Goal: Task Accomplishment & Management: Manage account settings

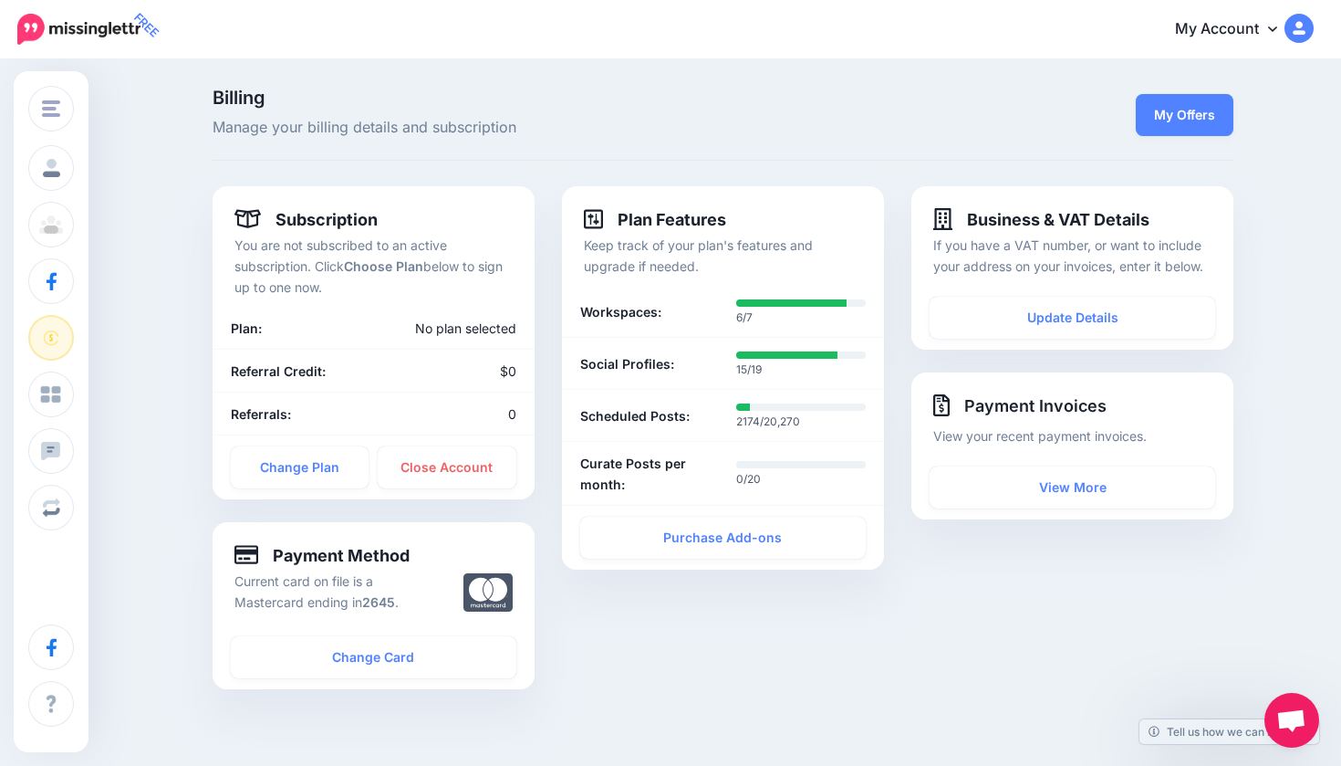
click at [469, 603] on icon at bounding box center [488, 592] width 49 height 38
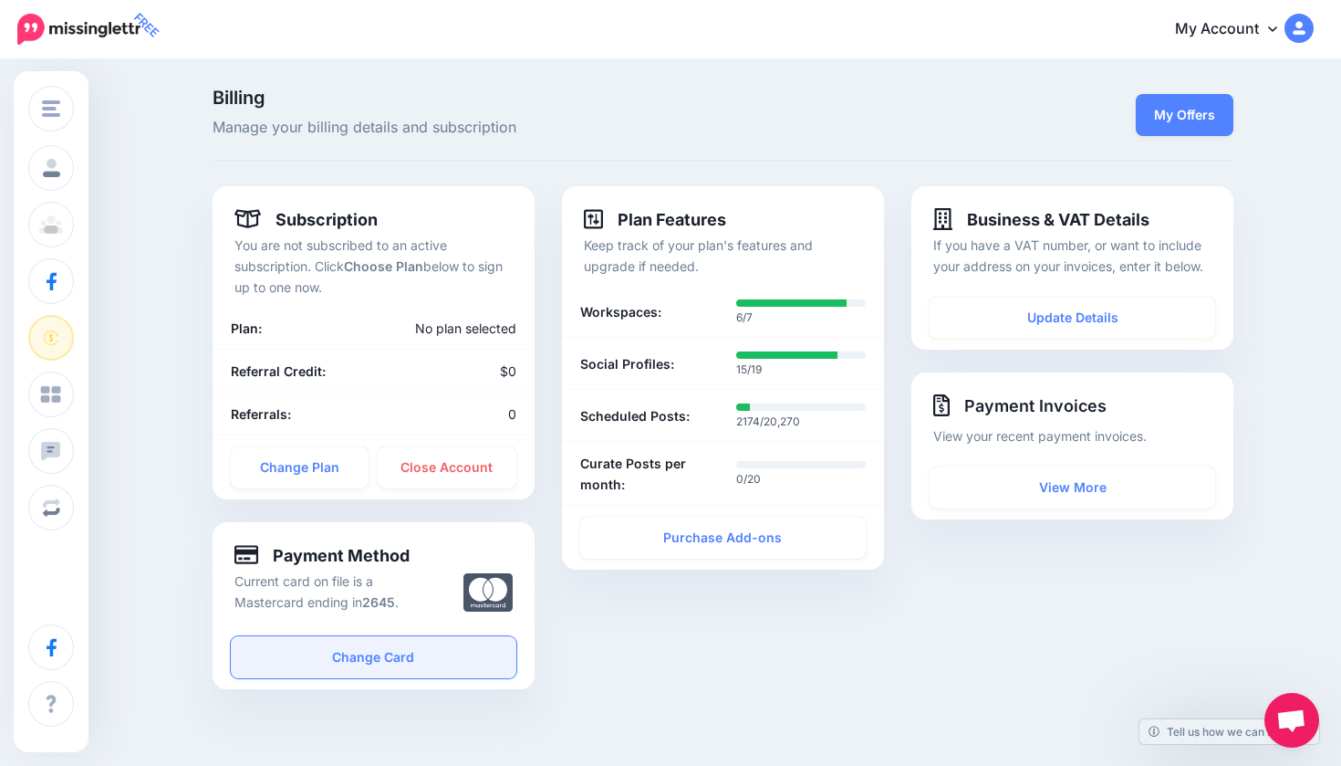
click at [428, 649] on link "Change Card" at bounding box center [374, 657] width 286 height 42
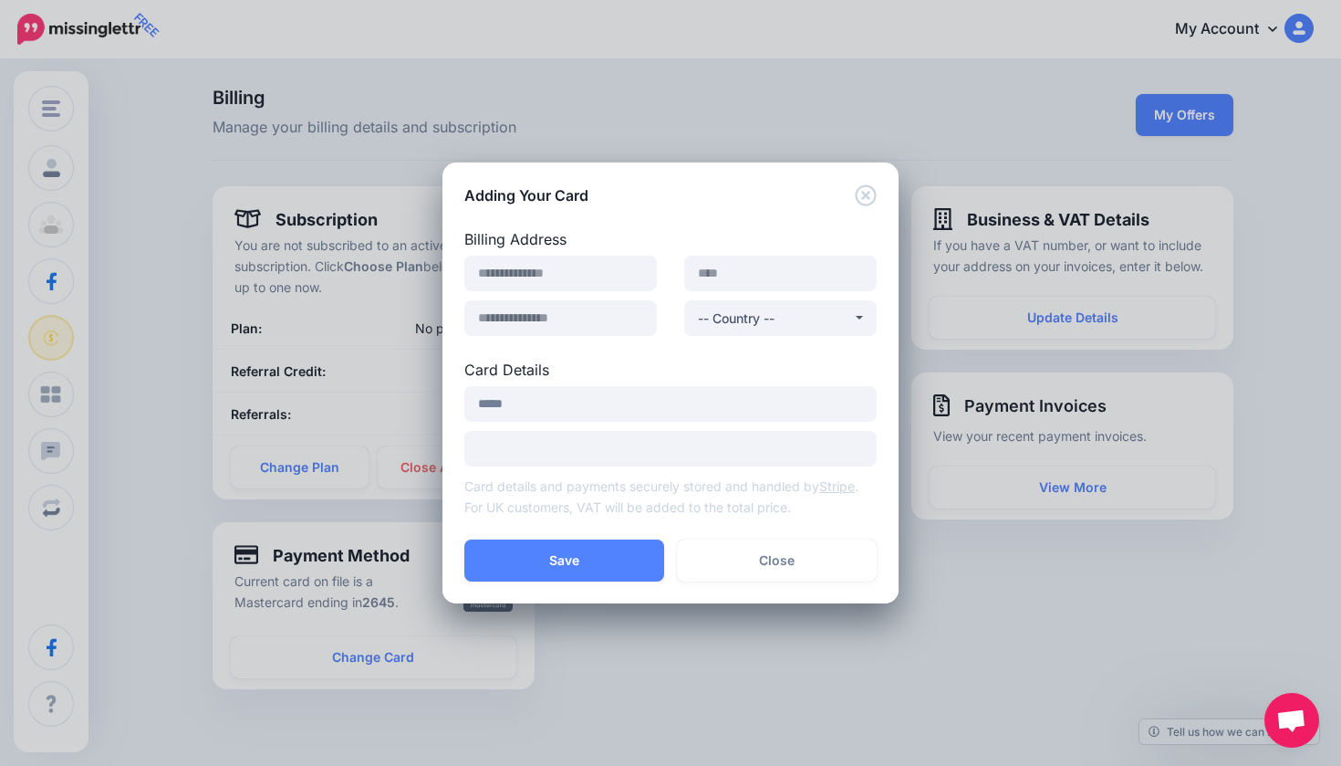
click at [872, 192] on icon "Close" at bounding box center [866, 195] width 22 height 22
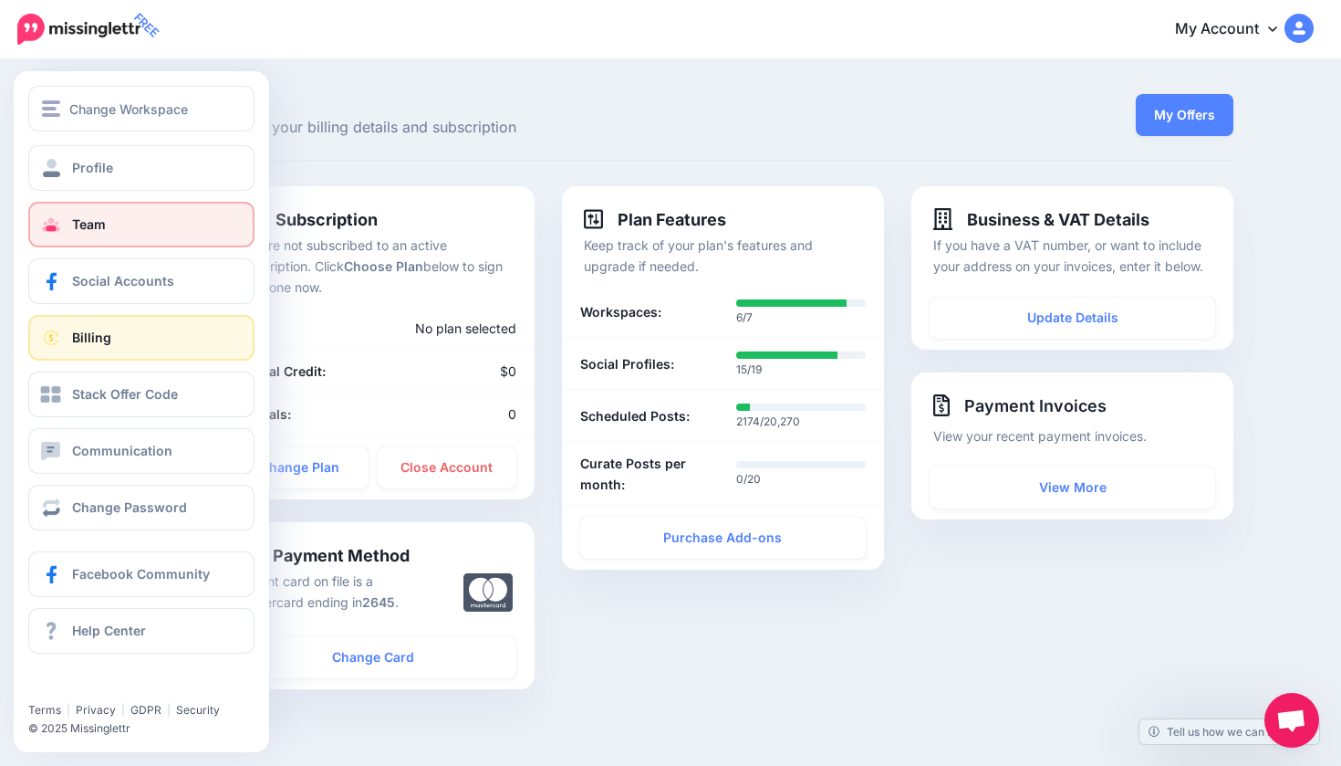
click at [67, 222] on link "Team" at bounding box center [141, 225] width 226 height 46
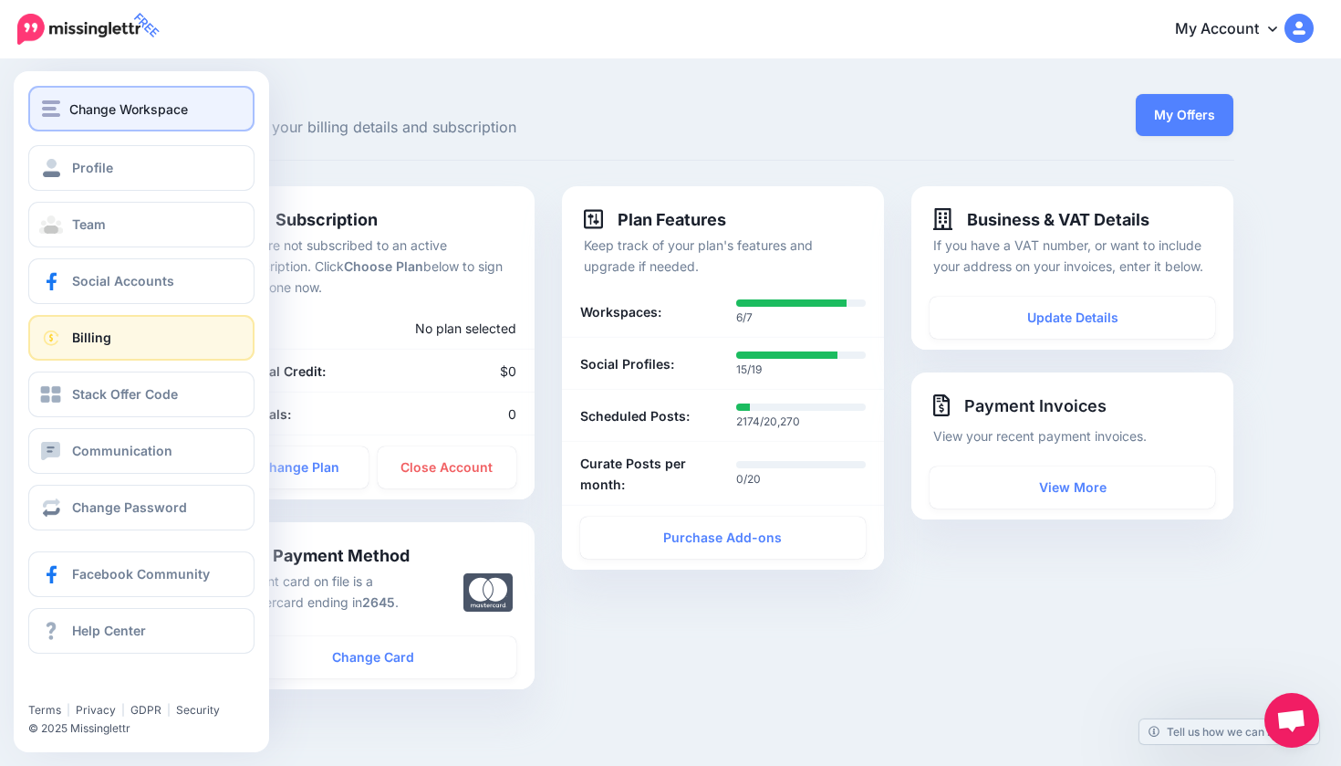
click at [175, 111] on span "Change Workspace" at bounding box center [128, 109] width 119 height 21
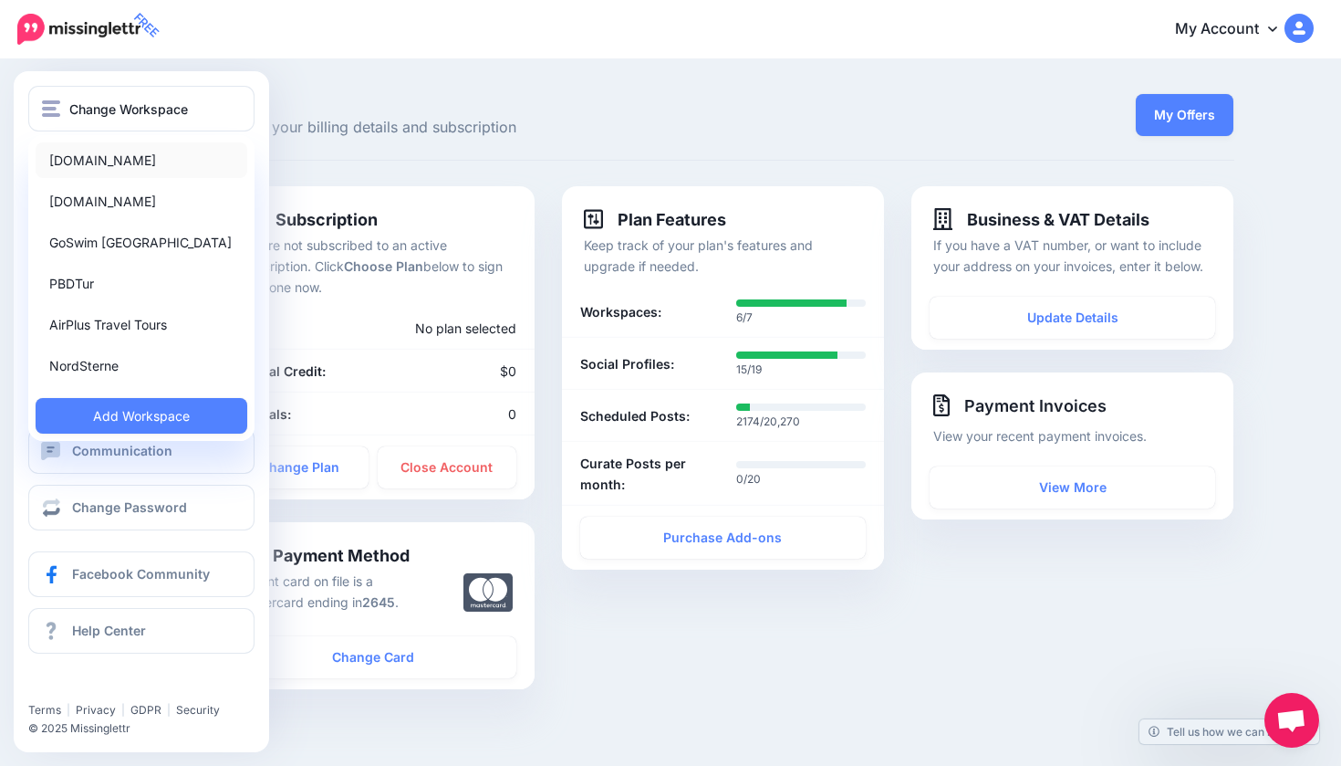
click at [144, 154] on link "[DOMAIN_NAME]" at bounding box center [142, 160] width 212 height 36
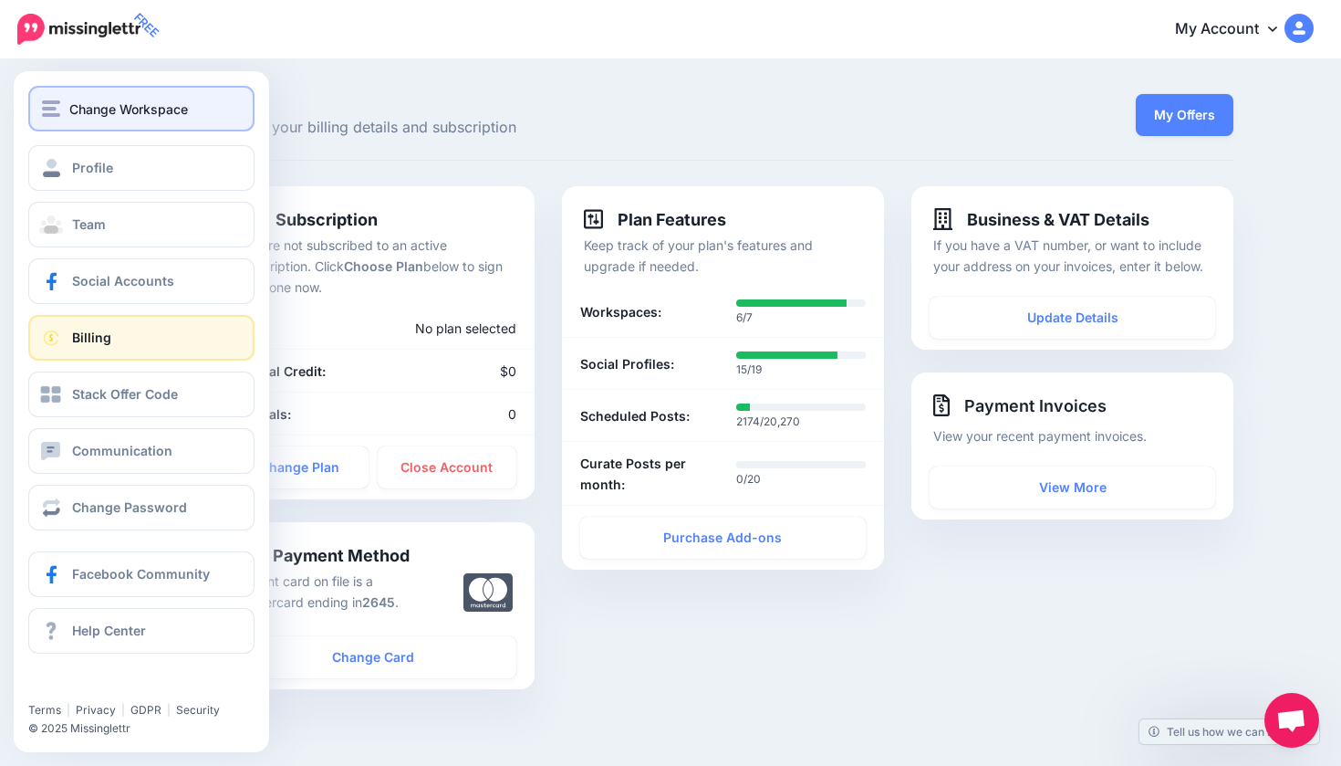
click at [76, 120] on button "Change Workspace" at bounding box center [141, 109] width 226 height 46
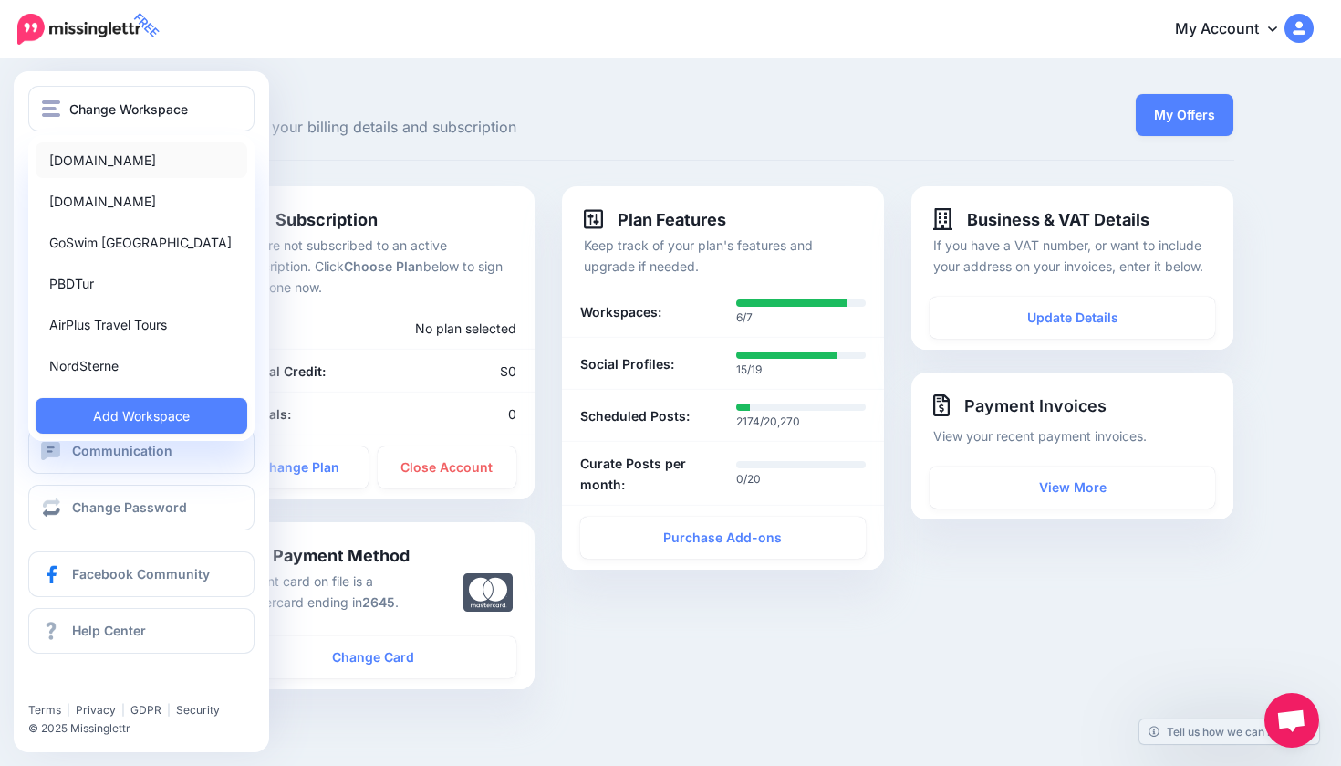
click at [101, 148] on link "[DOMAIN_NAME]" at bounding box center [142, 160] width 212 height 36
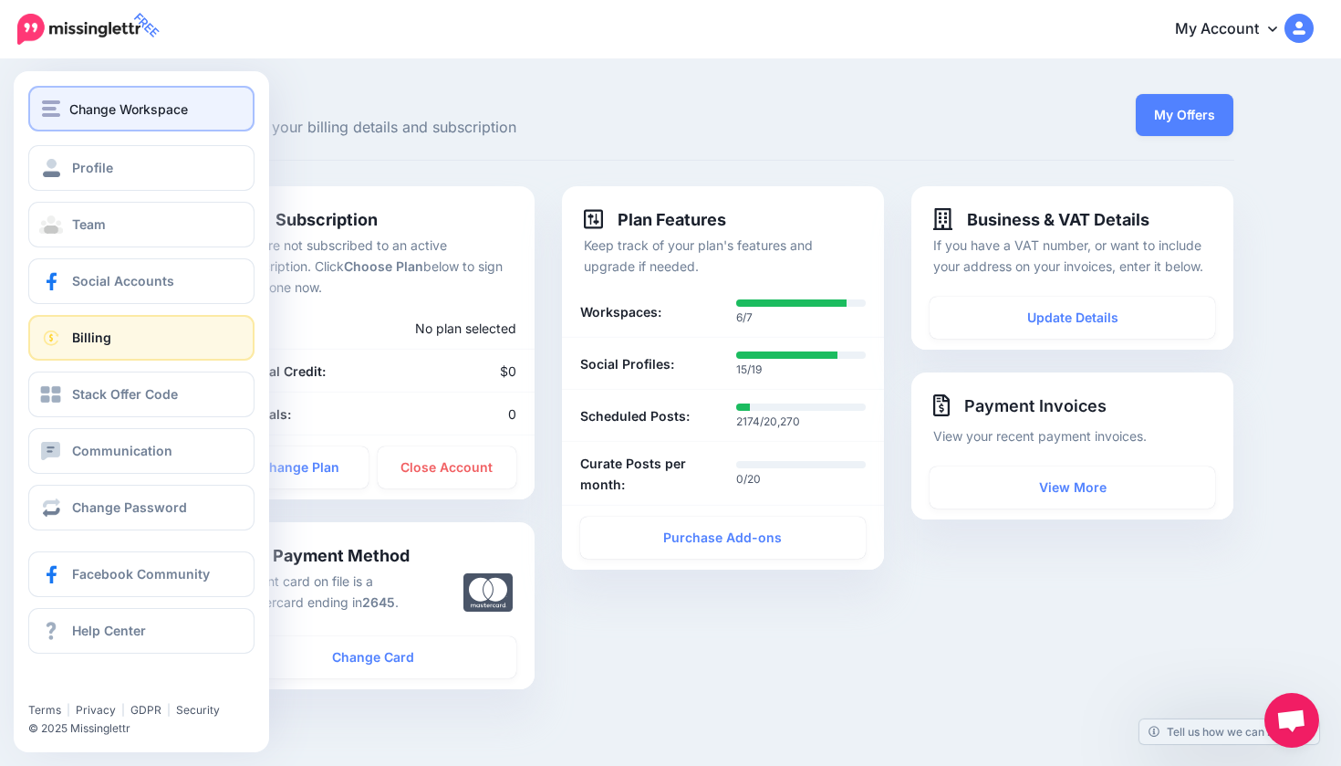
click at [49, 114] on img "button" at bounding box center [51, 108] width 18 height 16
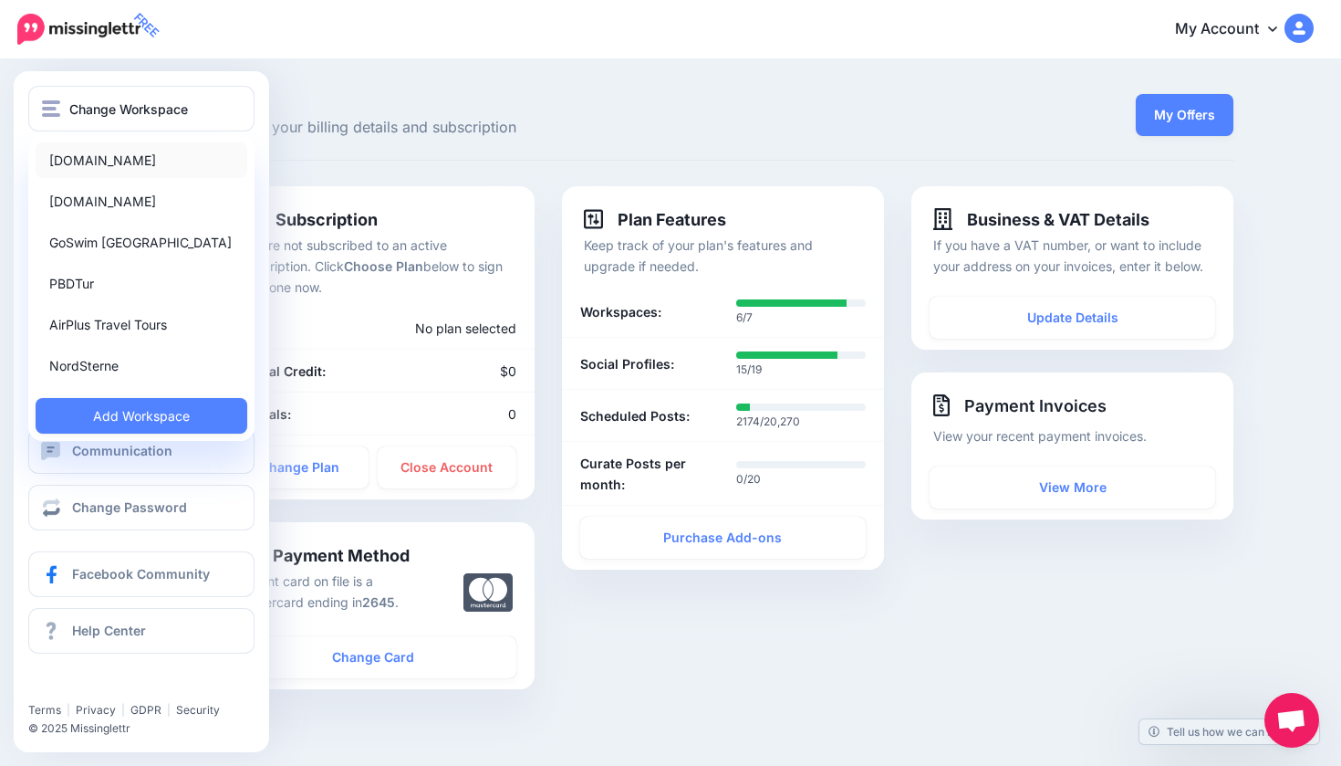
click at [84, 156] on link "[DOMAIN_NAME]" at bounding box center [142, 160] width 212 height 36
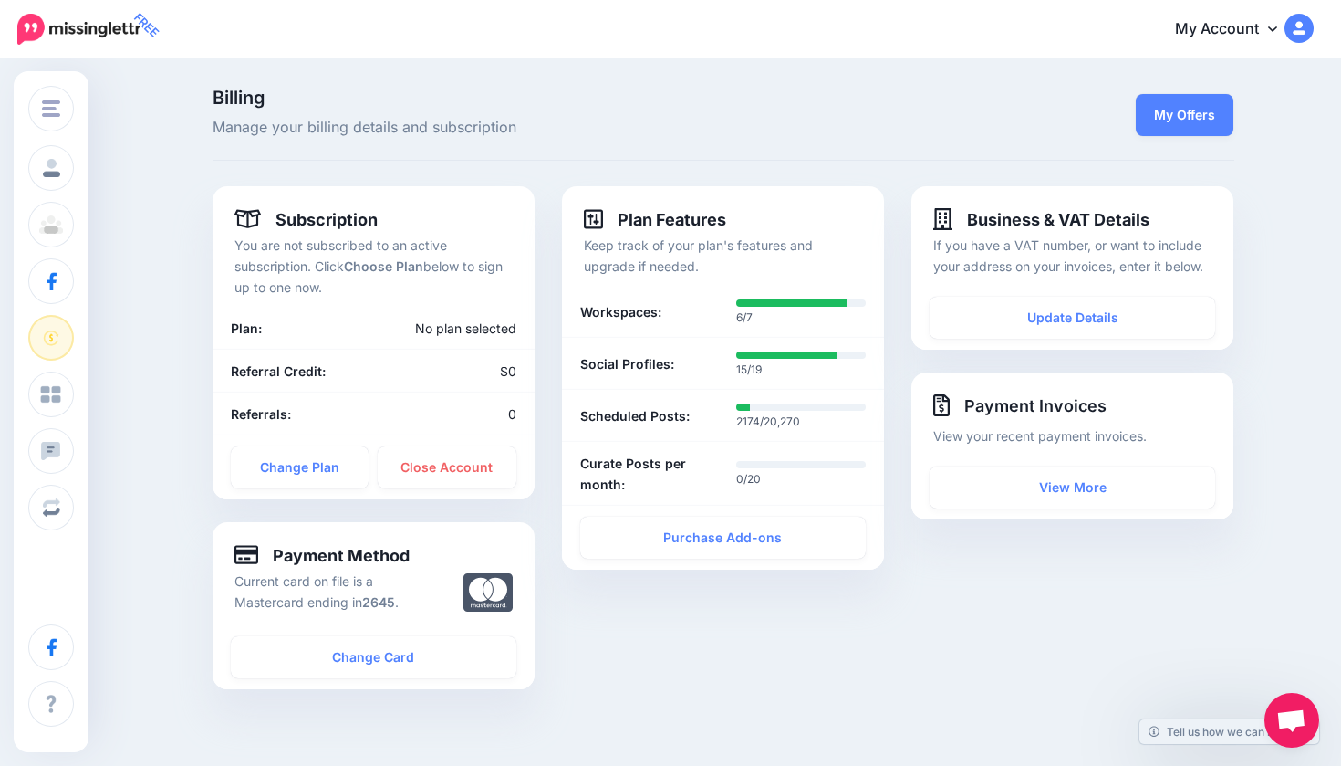
click at [1258, 39] on link "My Account" at bounding box center [1235, 29] width 157 height 45
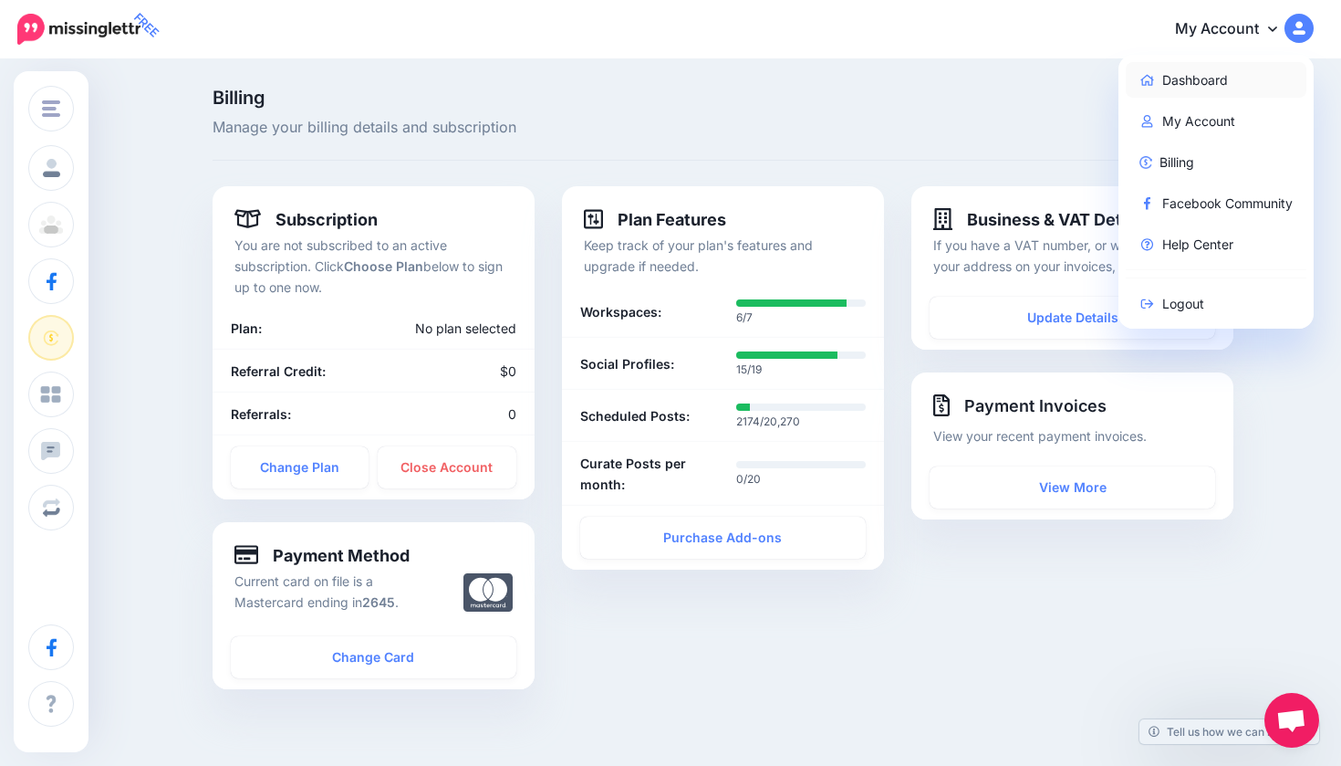
click at [1199, 77] on link "Dashboard" at bounding box center [1217, 80] width 182 height 36
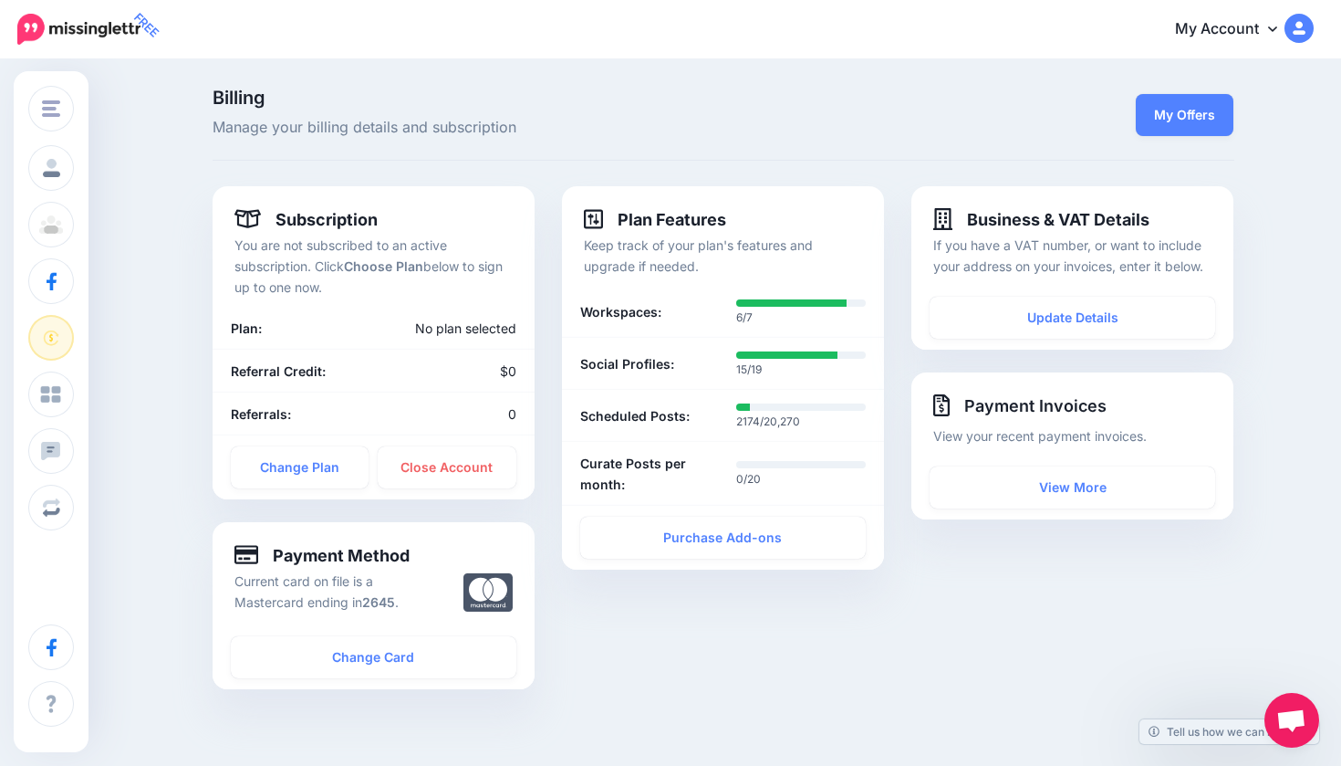
click at [1280, 26] on link "My Account" at bounding box center [1235, 29] width 157 height 45
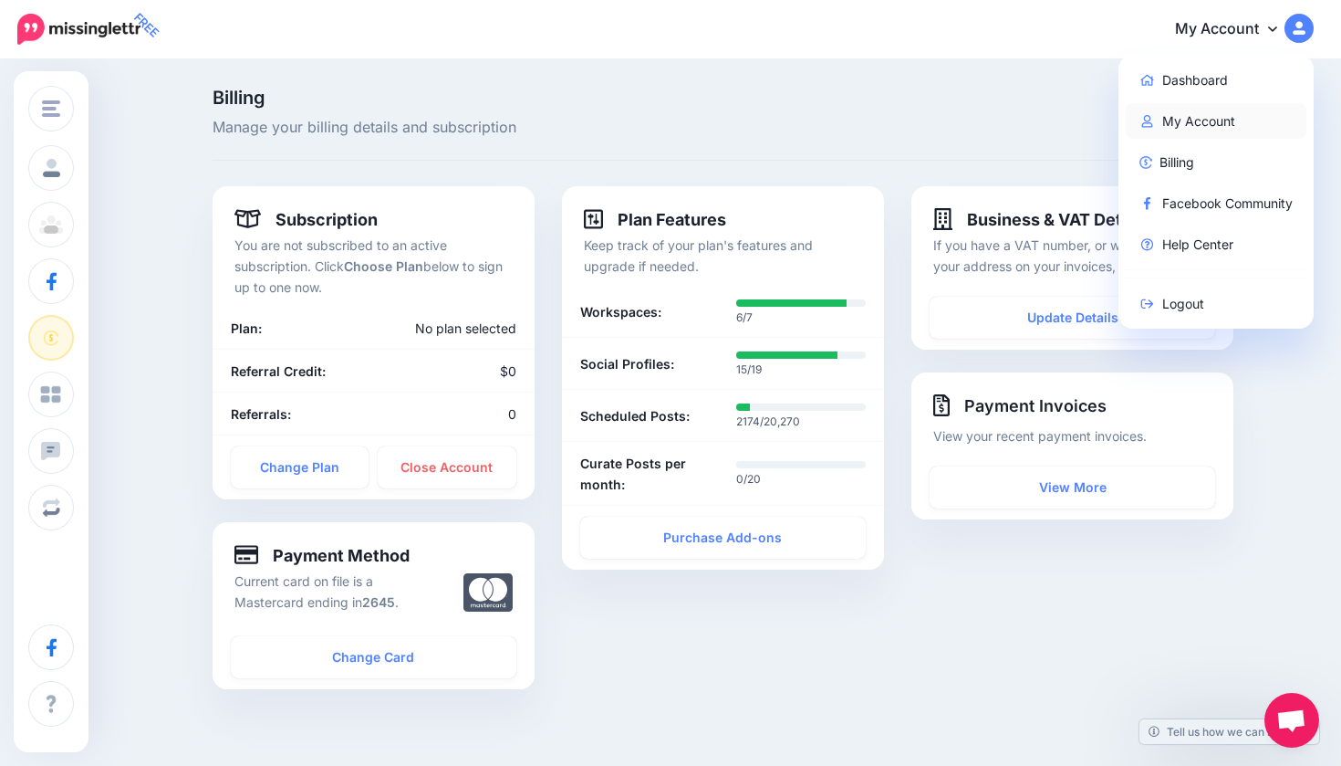
click at [1215, 112] on link "My Account" at bounding box center [1217, 121] width 182 height 36
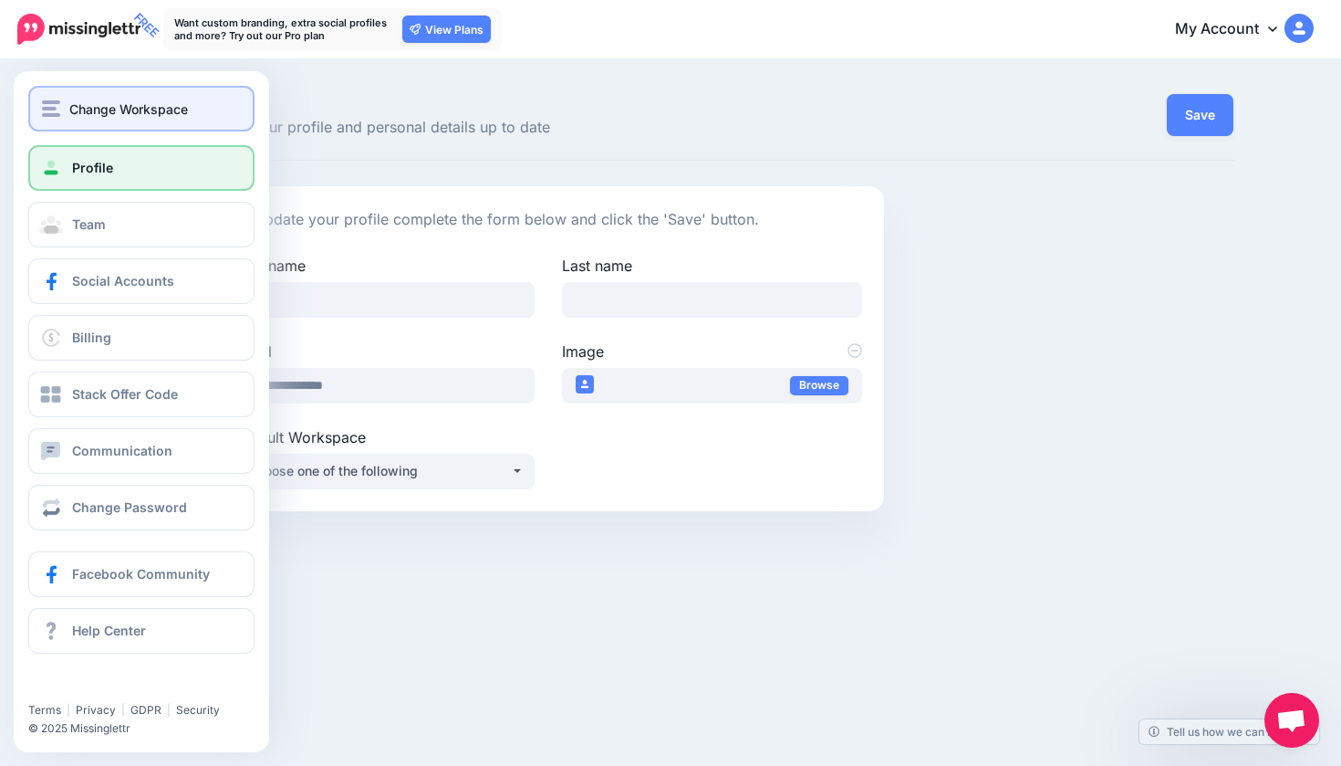
click at [69, 114] on span "Change Workspace" at bounding box center [128, 109] width 119 height 21
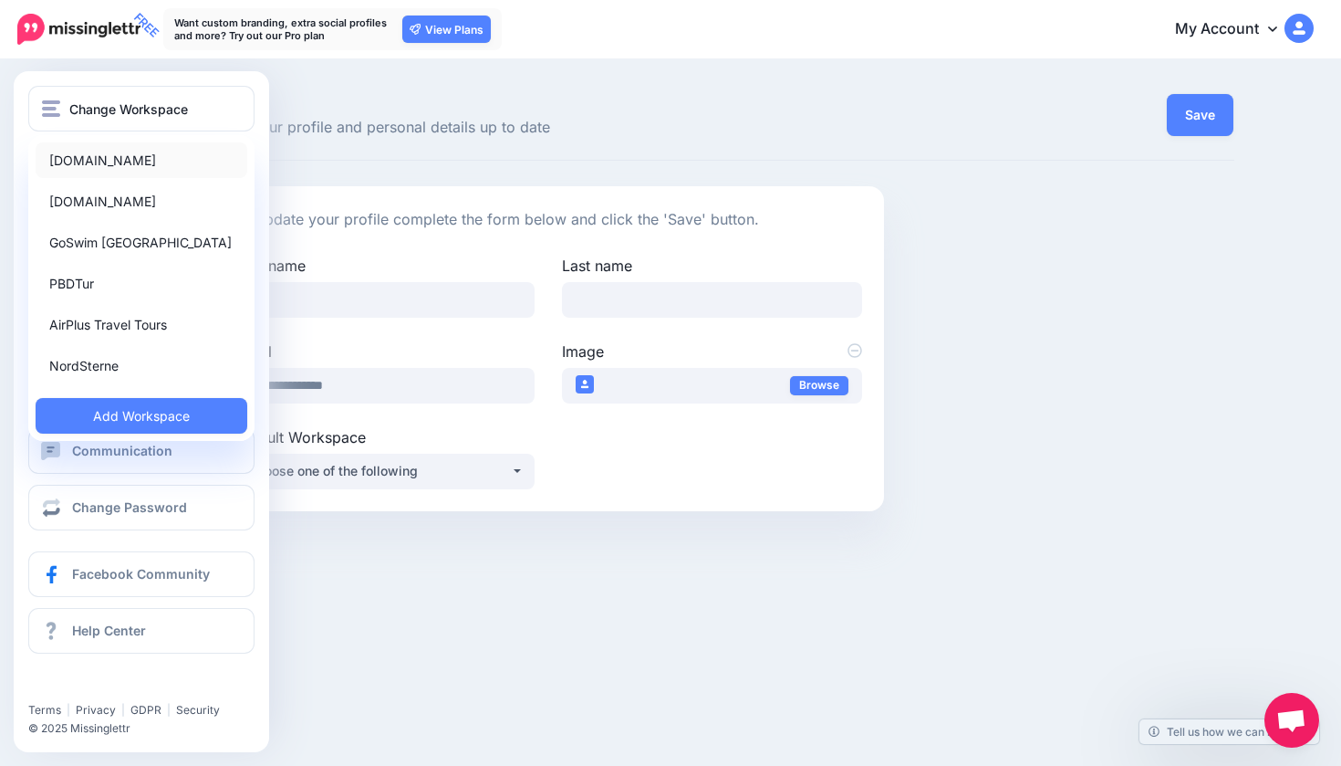
click at [78, 170] on link "[DOMAIN_NAME]" at bounding box center [142, 160] width 212 height 36
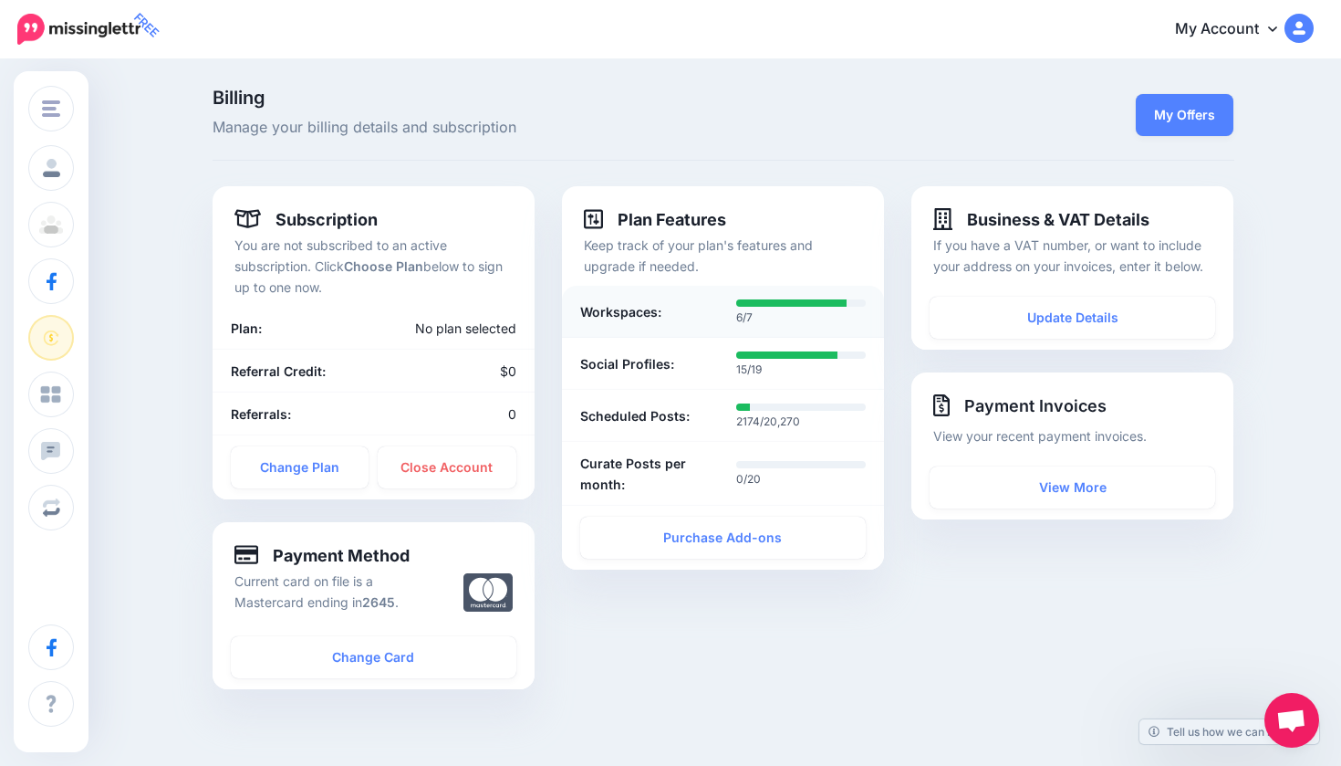
click at [694, 318] on div "Workspaces:" at bounding box center [645, 312] width 157 height 30
click at [1266, 34] on link "My Account" at bounding box center [1235, 29] width 157 height 45
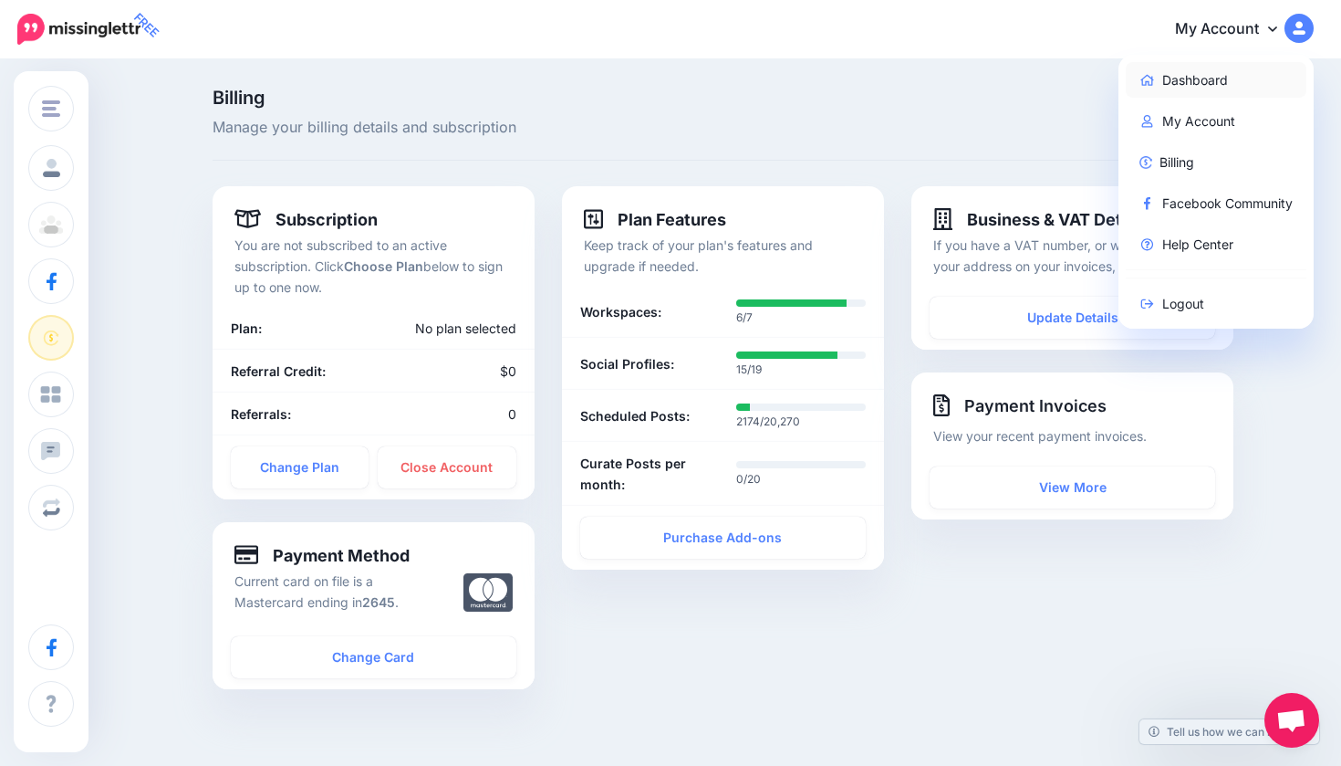
click at [1185, 84] on link "Dashboard" at bounding box center [1217, 80] width 182 height 36
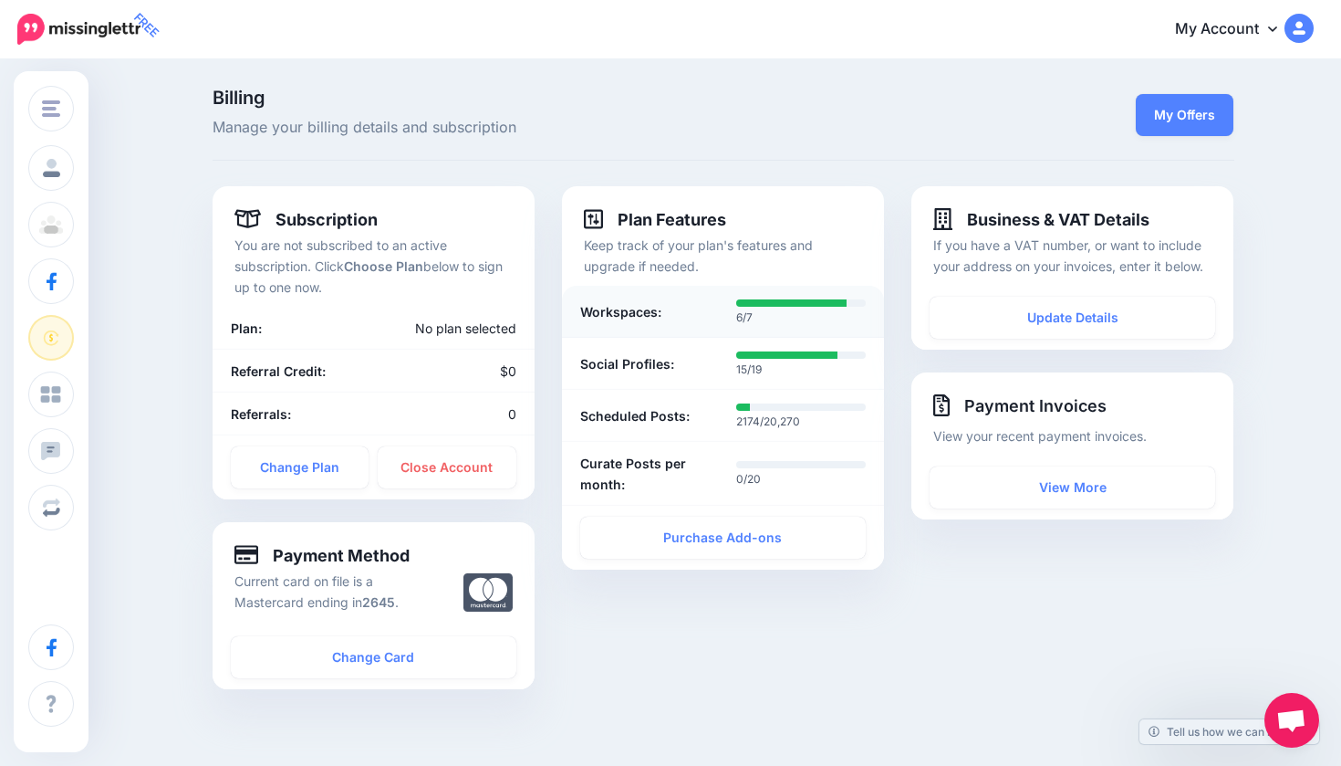
click at [653, 312] on b "Workspaces:" at bounding box center [620, 311] width 81 height 21
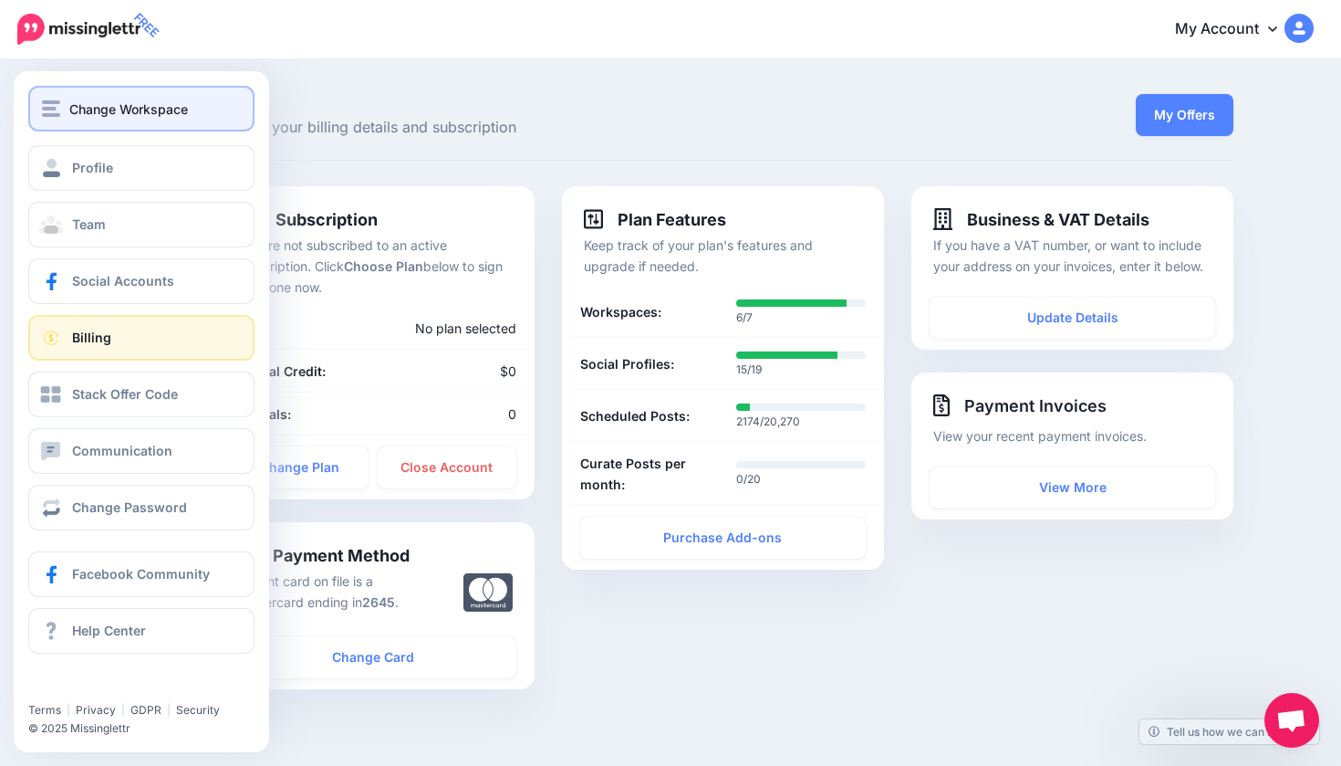
click at [78, 119] on span "Change Workspace" at bounding box center [128, 109] width 119 height 21
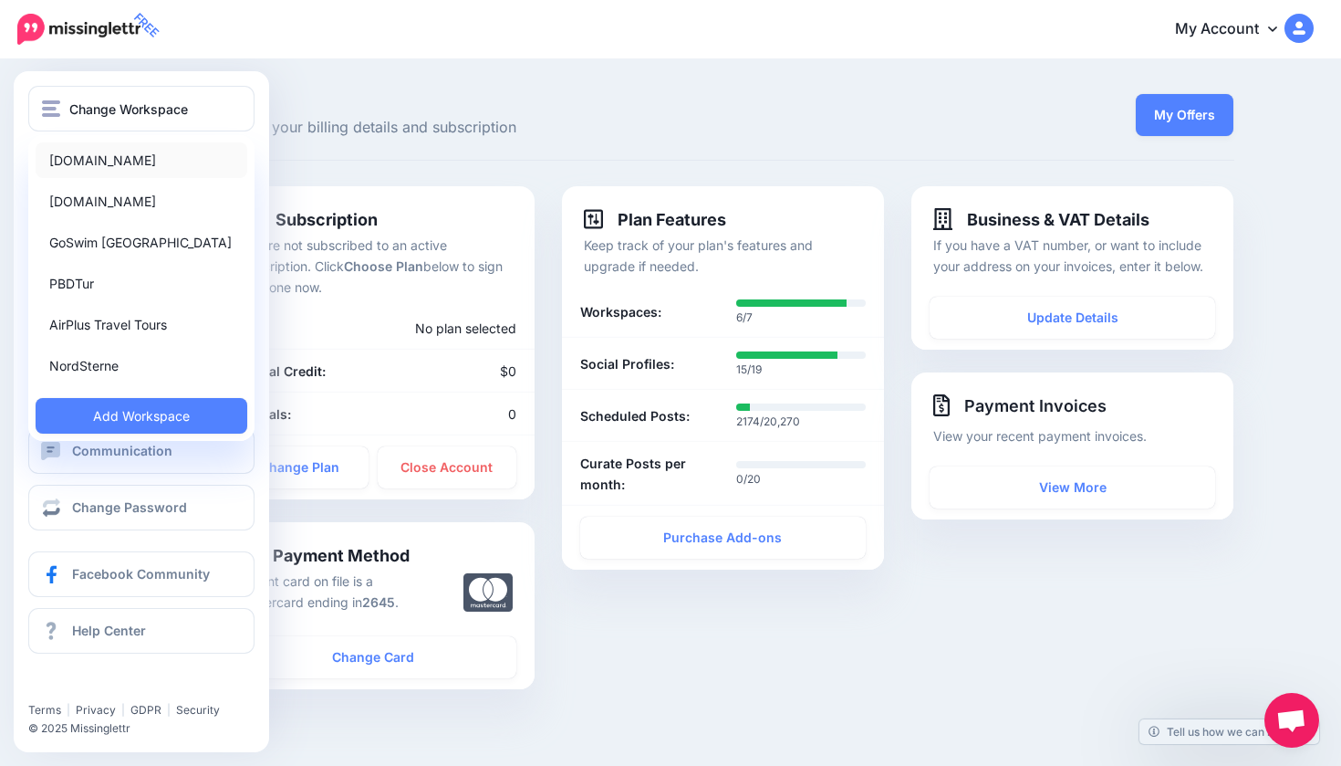
click at [111, 160] on link "[DOMAIN_NAME]" at bounding box center [142, 160] width 212 height 36
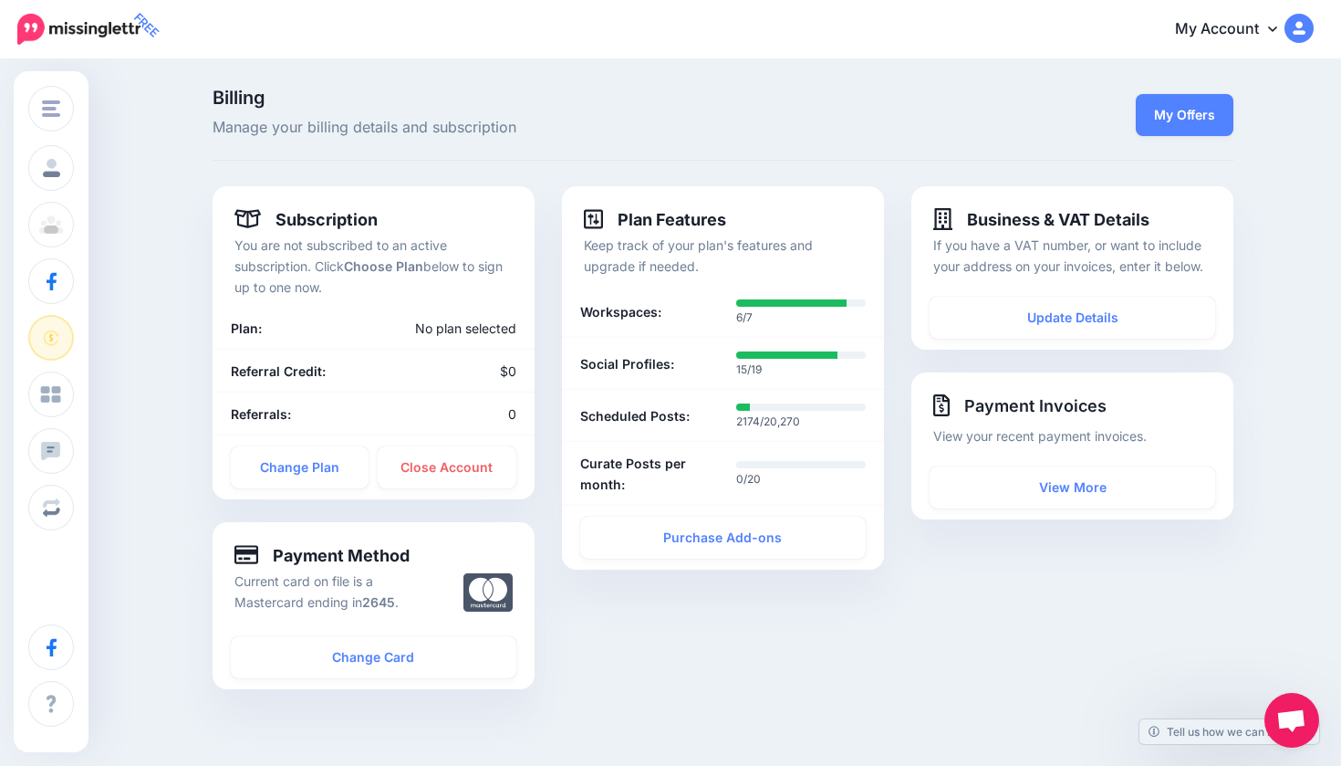
click at [61, 39] on img at bounding box center [78, 29] width 123 height 31
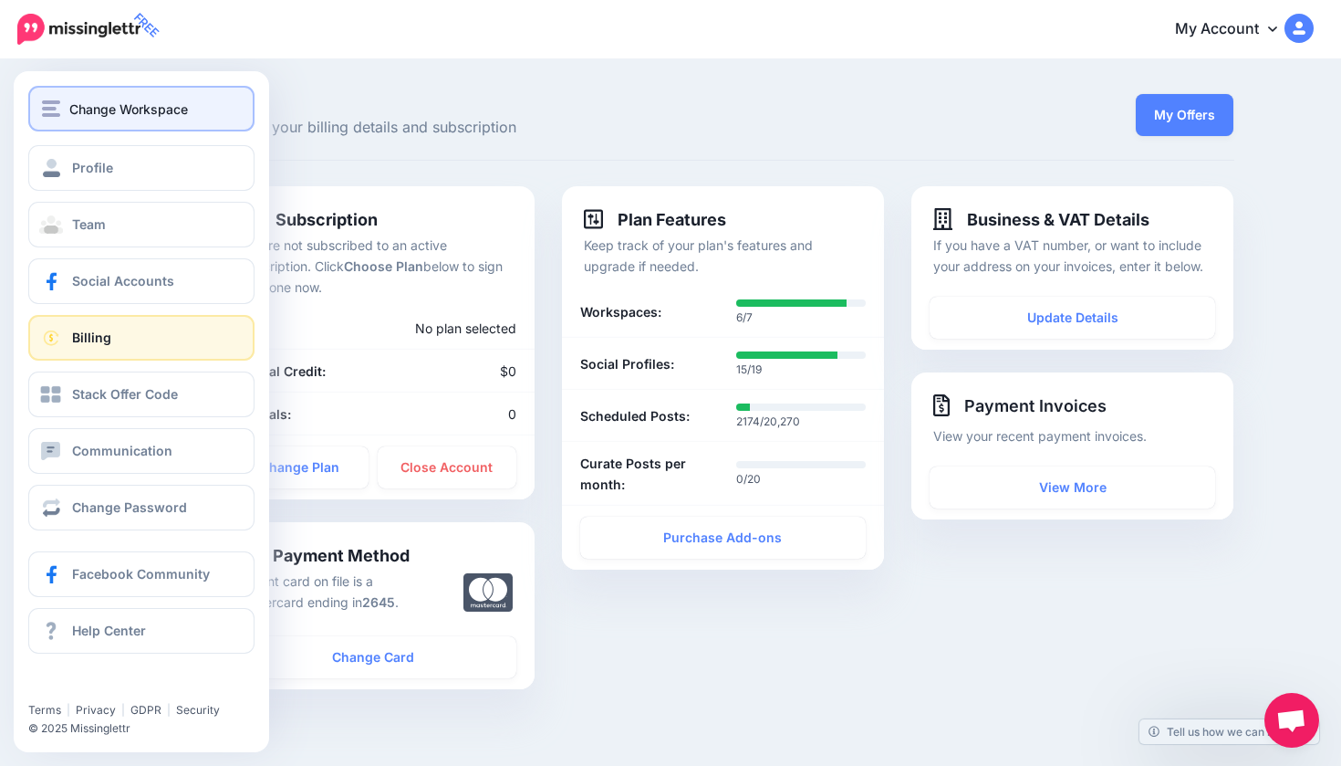
click at [68, 120] on button "Change Workspace" at bounding box center [141, 109] width 226 height 46
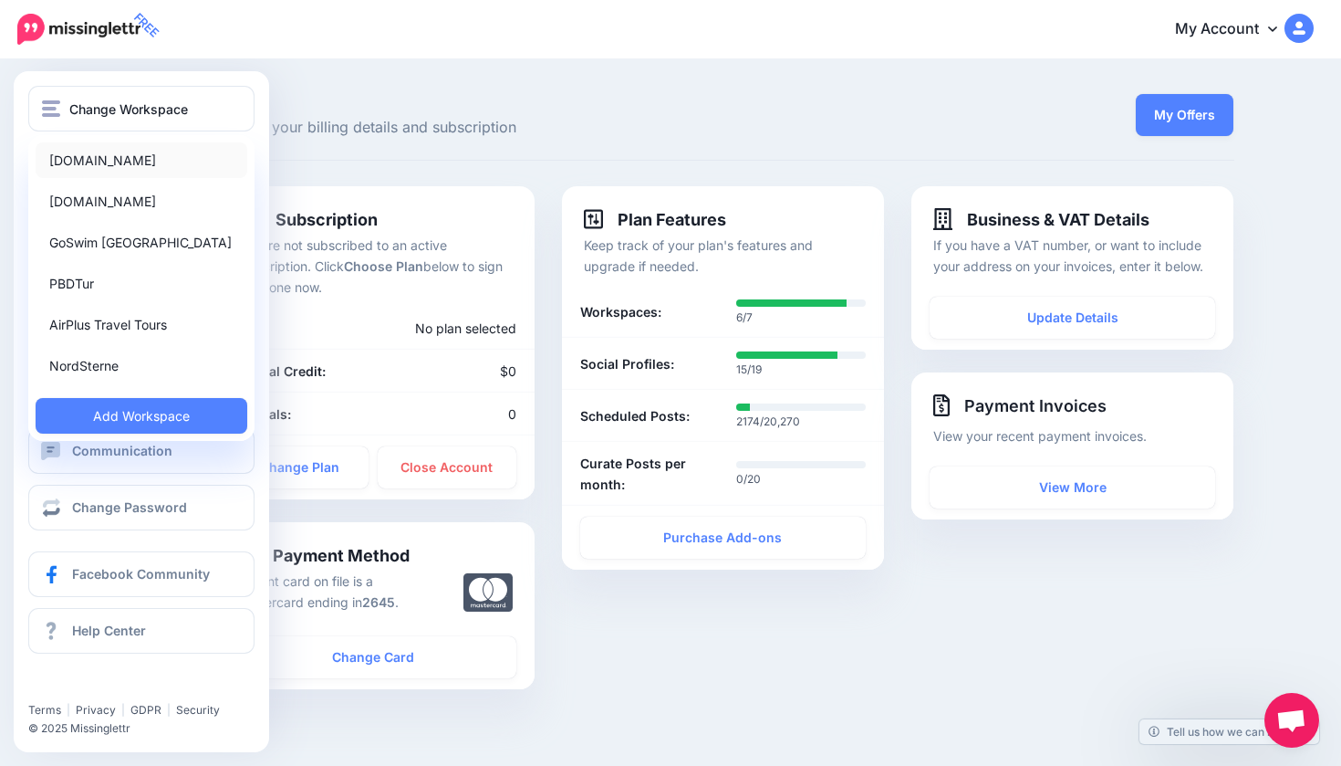
click at [89, 153] on link "[DOMAIN_NAME]" at bounding box center [142, 160] width 212 height 36
